Goal: Ask a question

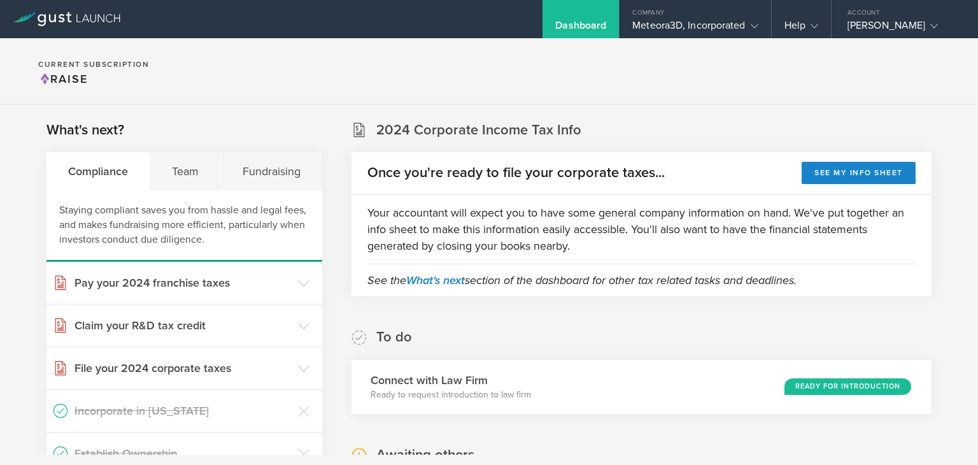
click at [586, 82] on section "Current Subscription Raise" at bounding box center [489, 71] width 978 height 66
click at [805, 31] on div "Help" at bounding box center [801, 28] width 34 height 19
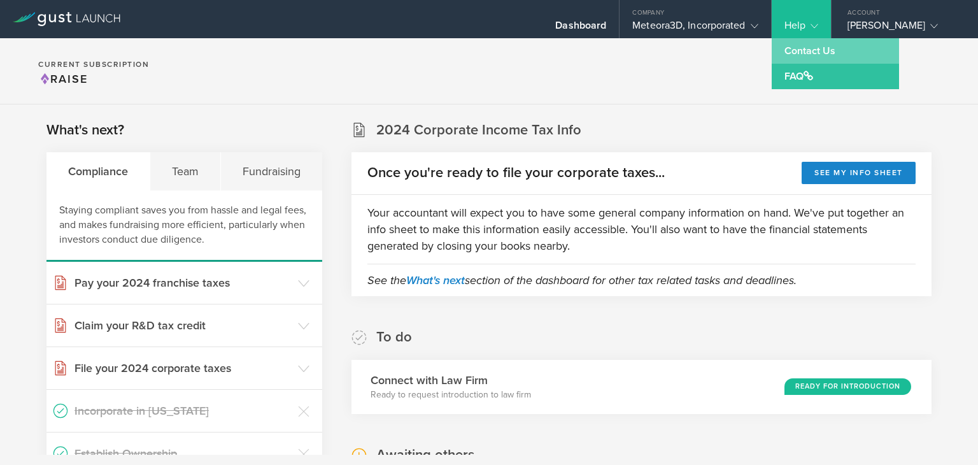
click at [805, 45] on link "Contact Us" at bounding box center [835, 50] width 127 height 25
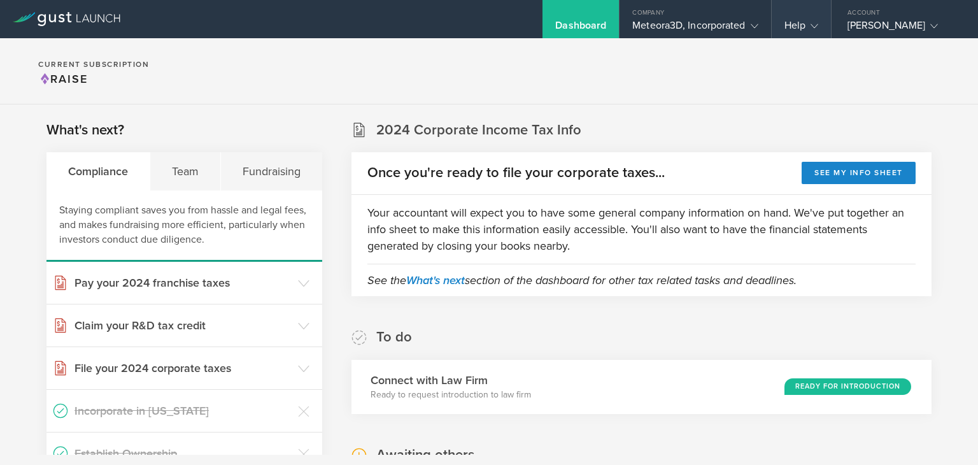
click at [810, 34] on div "Help" at bounding box center [801, 28] width 34 height 19
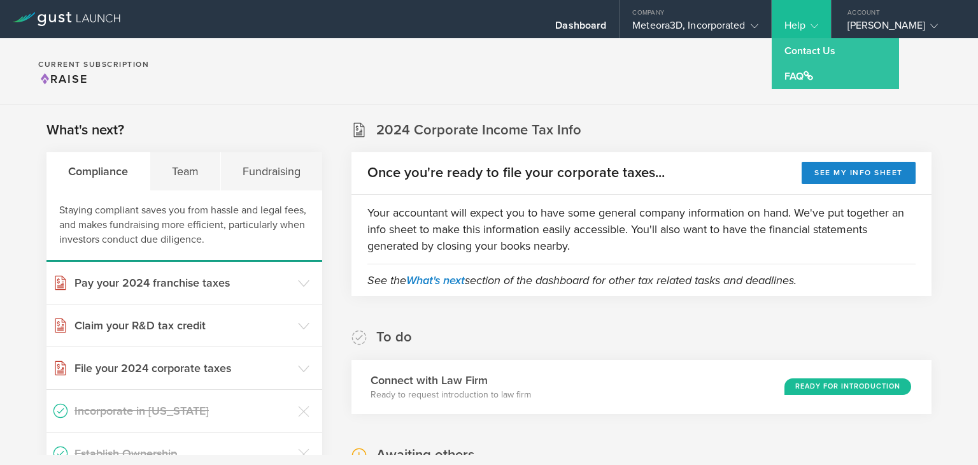
click at [550, 124] on h2 "2024 Corporate Income Tax Info" at bounding box center [478, 130] width 205 height 18
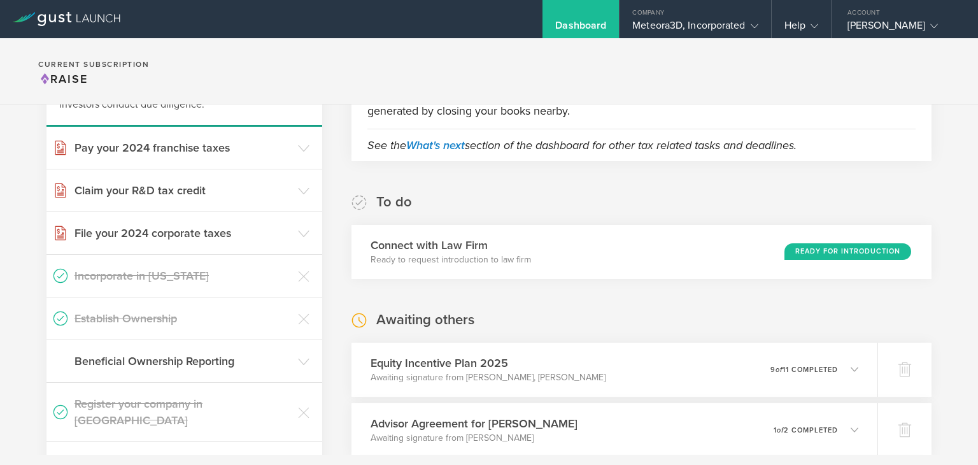
scroll to position [135, 0]
click at [627, 380] on div "Equity Incentive Plan 2025 Awaiting signature from Gaurav Manchanda, Sudhir Pat…" at bounding box center [614, 369] width 537 height 55
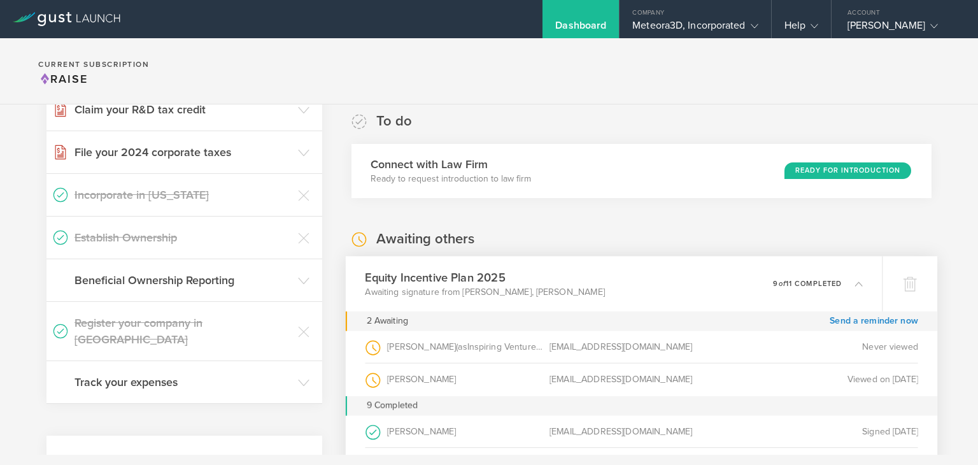
scroll to position [216, 0]
click at [610, 283] on div "Equity Incentive Plan 2025 Awaiting signature from Gaurav Manchanda, Sudhir Pat…" at bounding box center [614, 282] width 537 height 55
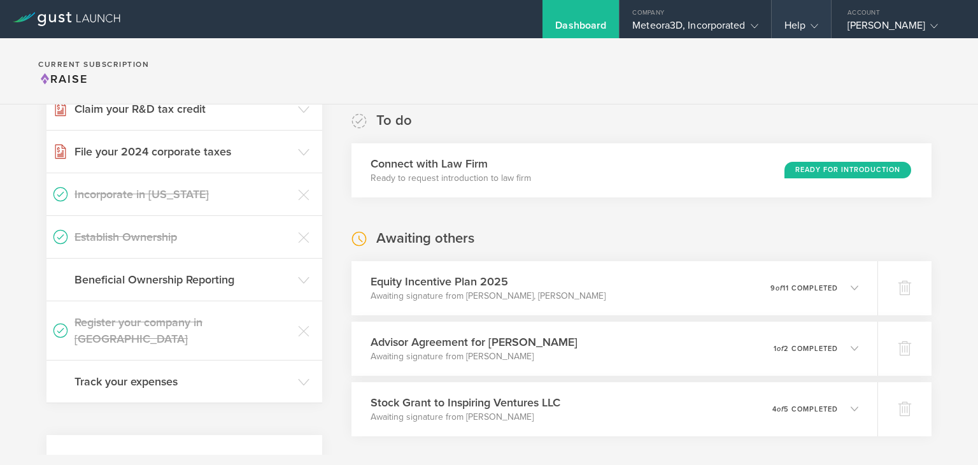
click at [823, 25] on div "Help" at bounding box center [801, 19] width 59 height 38
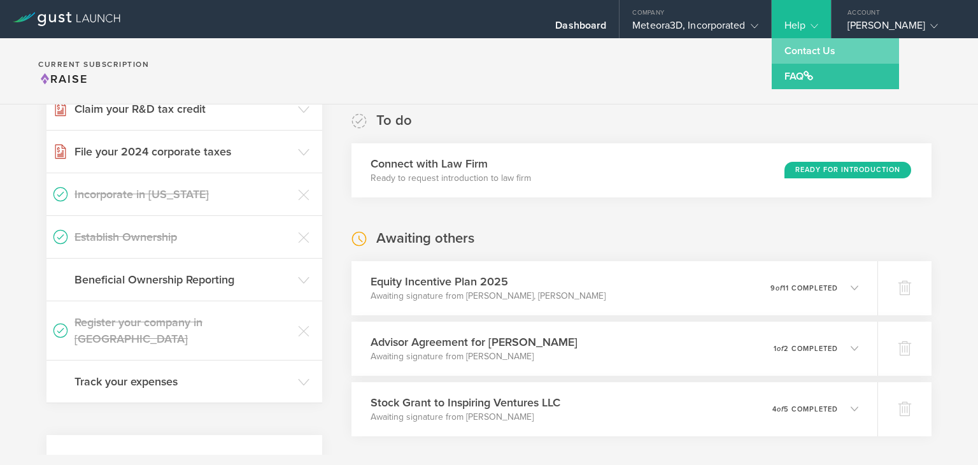
click at [822, 46] on link "Contact Us" at bounding box center [835, 50] width 127 height 25
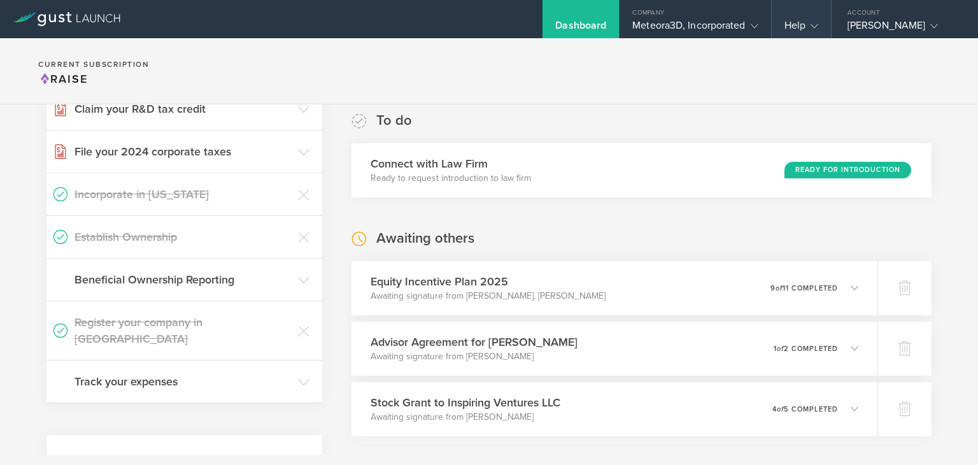
click at [798, 9] on div "Help" at bounding box center [801, 19] width 59 height 38
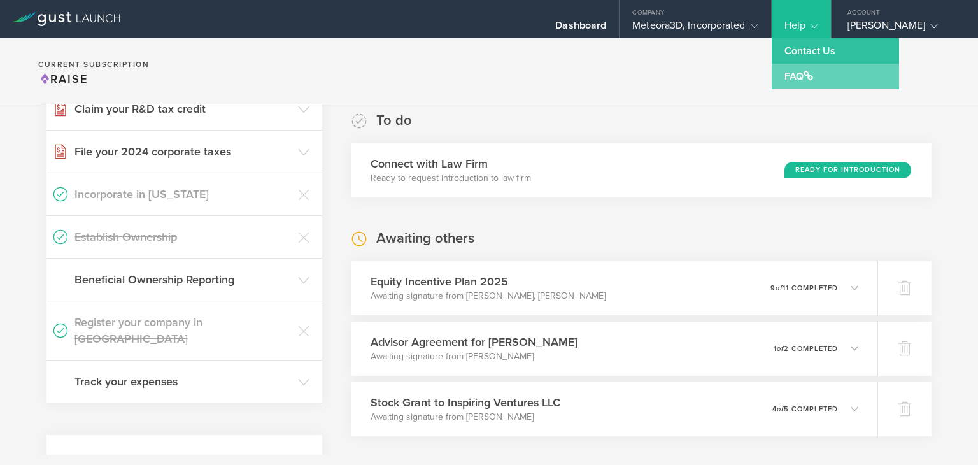
click at [795, 78] on link "FAQ" at bounding box center [835, 76] width 127 height 25
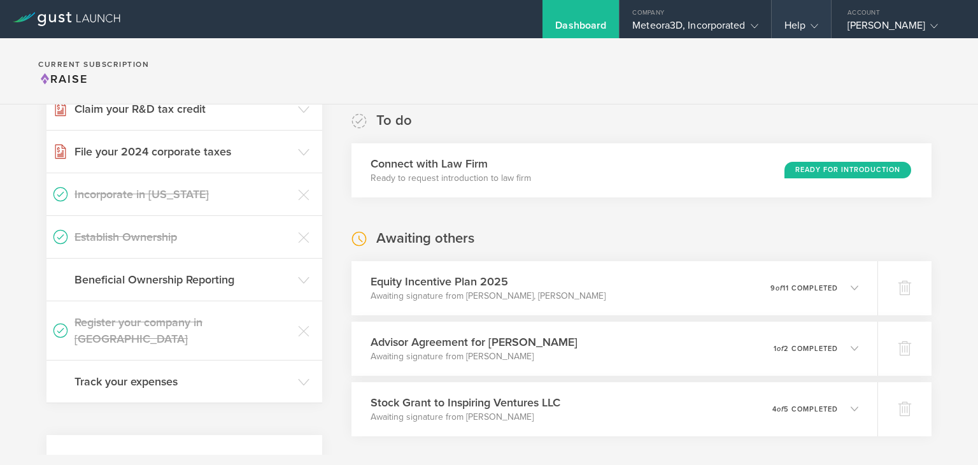
click at [801, 27] on div "Help" at bounding box center [801, 28] width 34 height 19
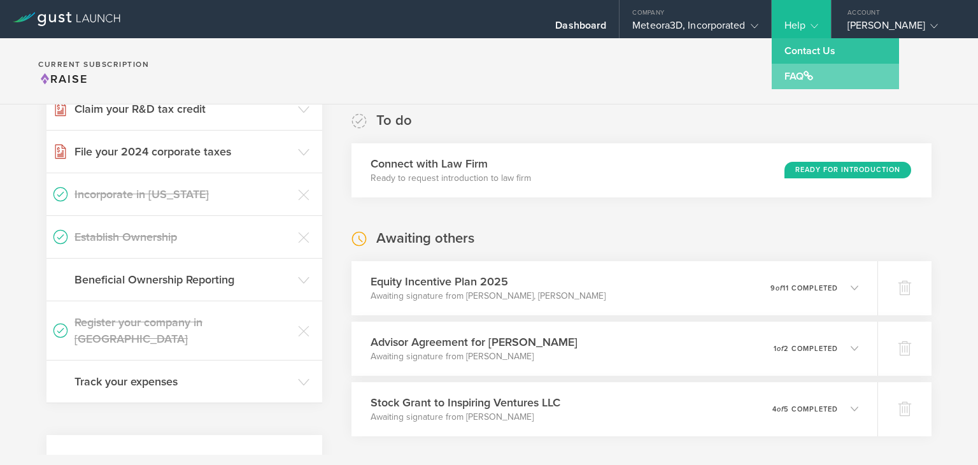
click at [798, 74] on link "FAQ" at bounding box center [835, 76] width 127 height 25
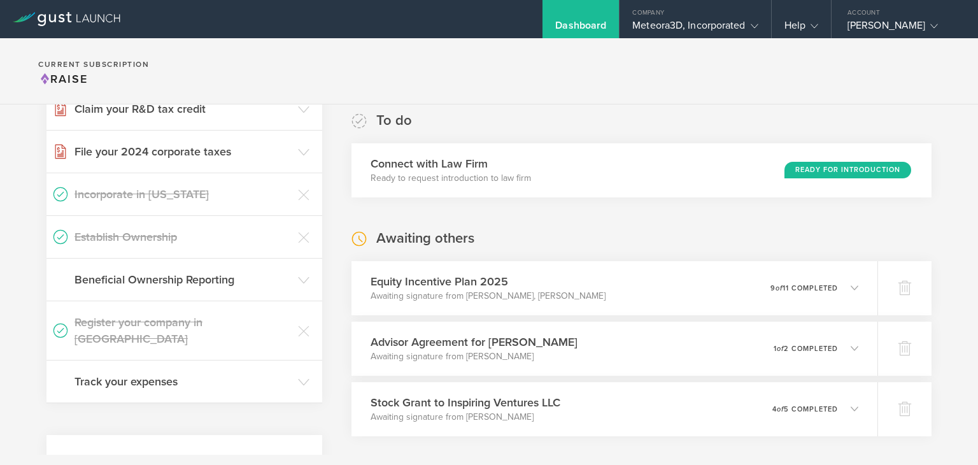
click at [560, 12] on div "Dashboard" at bounding box center [581, 19] width 76 height 38
click at [64, 18] on icon at bounding box center [62, 18] width 6 height 8
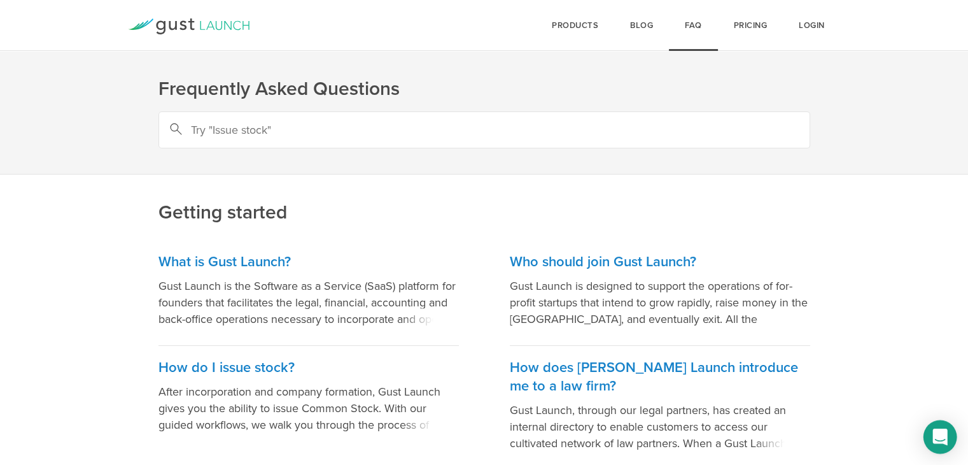
click at [938, 430] on icon "Open Intercom Messenger" at bounding box center [940, 437] width 15 height 17
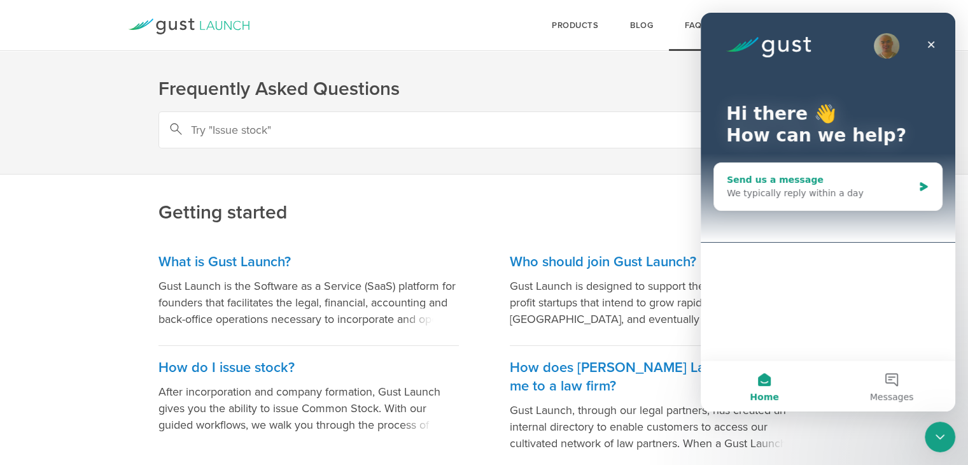
click at [823, 199] on div "Send us a message We typically reply within a day" at bounding box center [828, 186] width 228 height 47
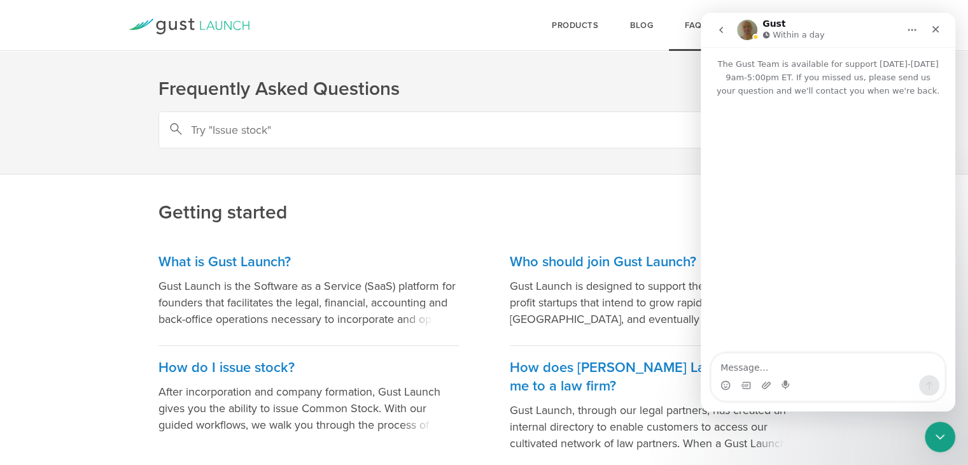
click at [768, 341] on div "Intercom messenger" at bounding box center [828, 225] width 255 height 257
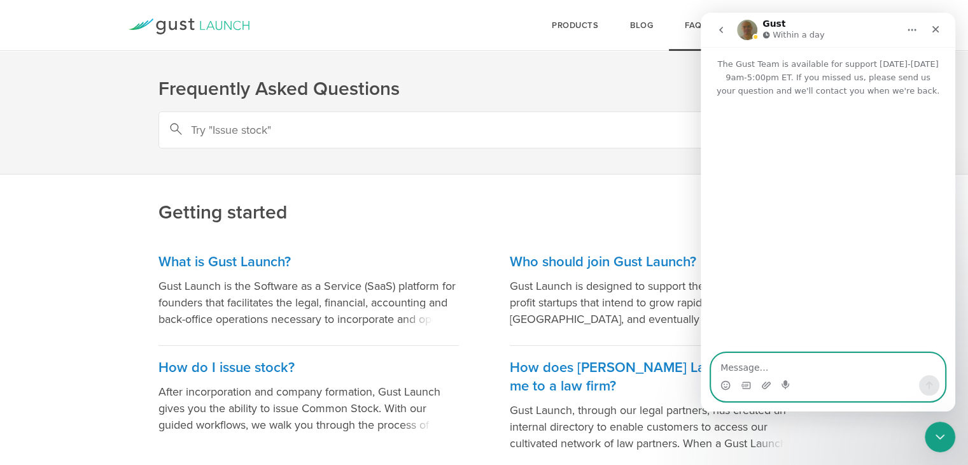
click at [755, 358] on textarea "Message…" at bounding box center [828, 364] width 233 height 22
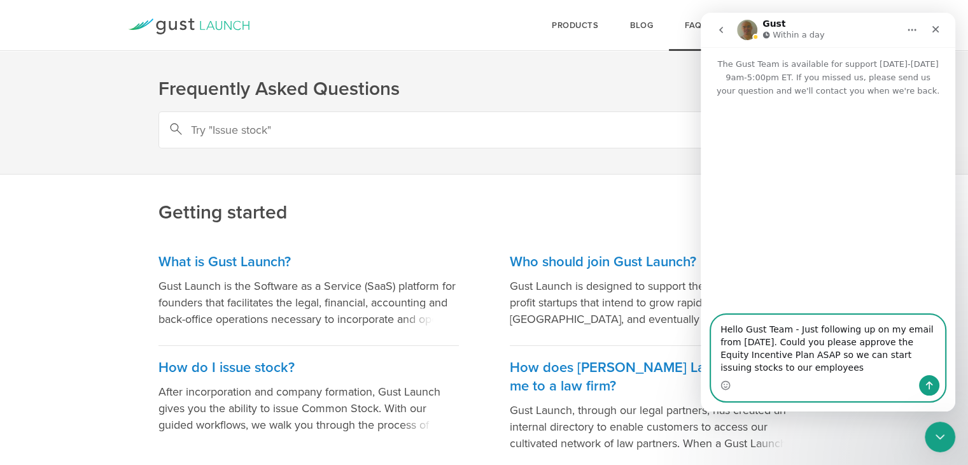
type textarea "Hello Gust Team - Just following up on my email from [DATE]. Could you please a…"
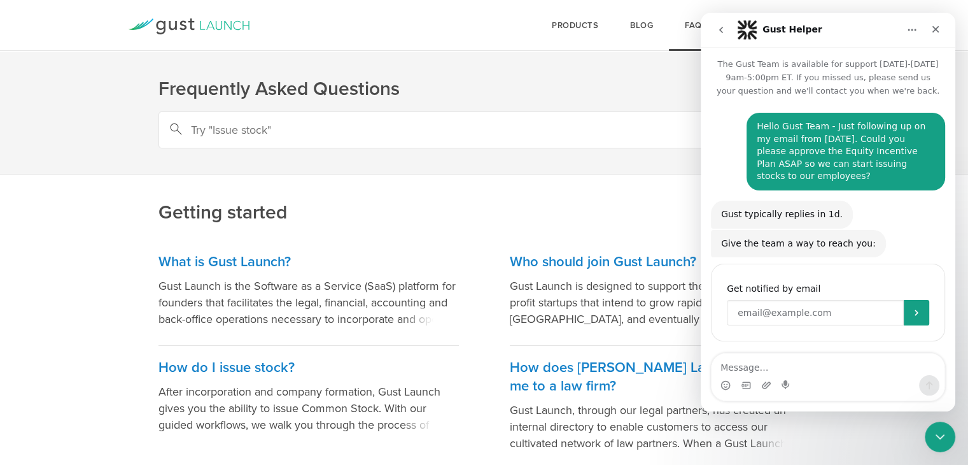
click at [797, 305] on input "Enter your email" at bounding box center [815, 312] width 177 height 25
type input "[PERSON_NAME][EMAIL_ADDRESS][DOMAIN_NAME]"
click at [929, 305] on button "Submit" at bounding box center [916, 312] width 25 height 25
click at [942, 434] on icon "Close Intercom Messenger" at bounding box center [938, 434] width 15 height 15
